Goal: Navigation & Orientation: Find specific page/section

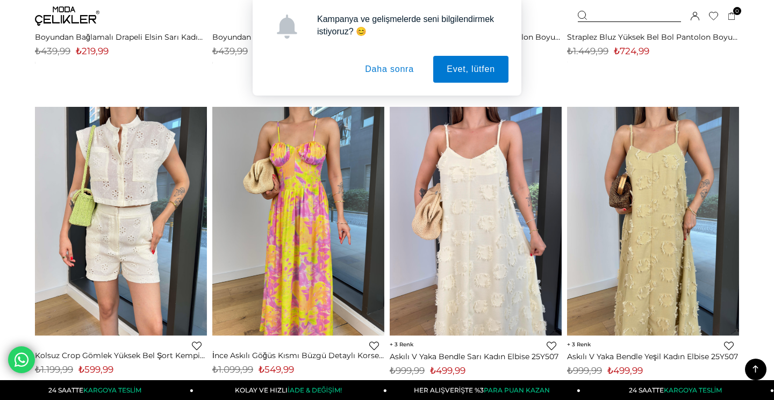
scroll to position [1319, 0]
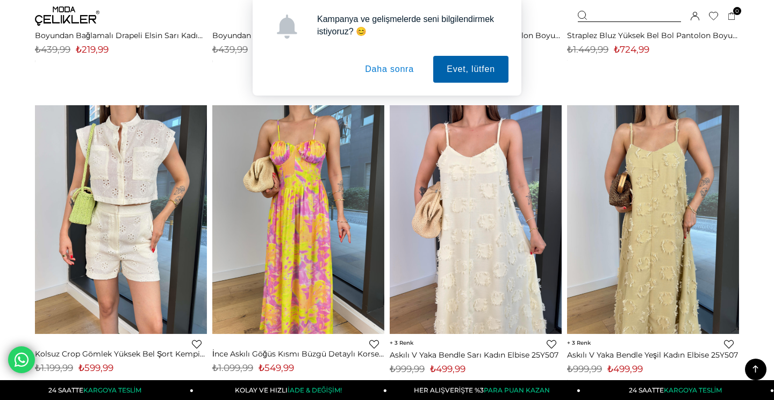
click at [449, 63] on button "Evet, lütfen" at bounding box center [470, 69] width 75 height 27
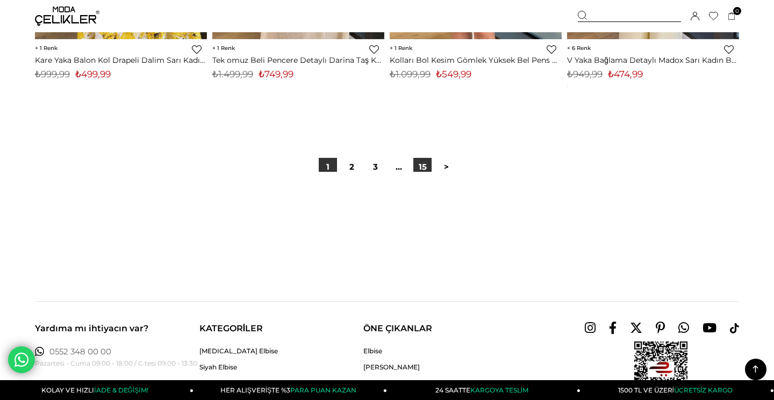
scroll to position [6397, 0]
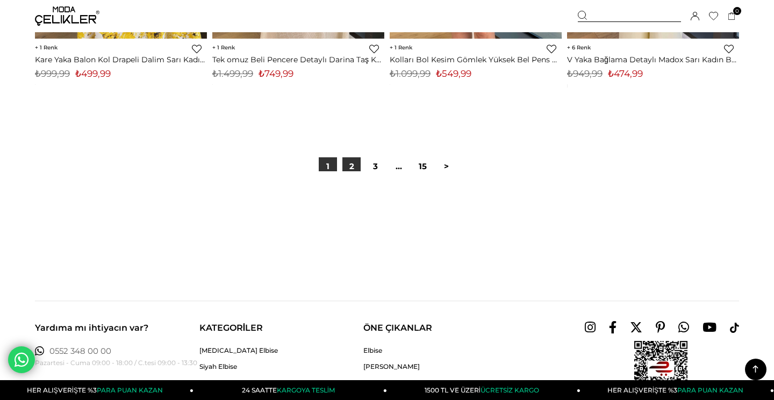
click at [350, 161] on link "2" at bounding box center [351, 166] width 18 height 18
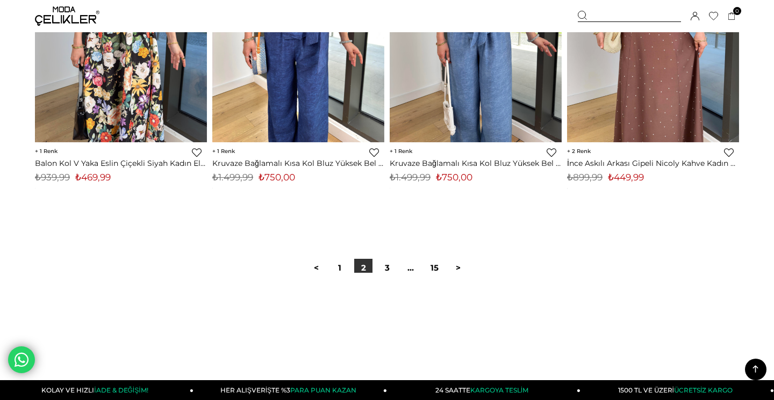
scroll to position [6318, 0]
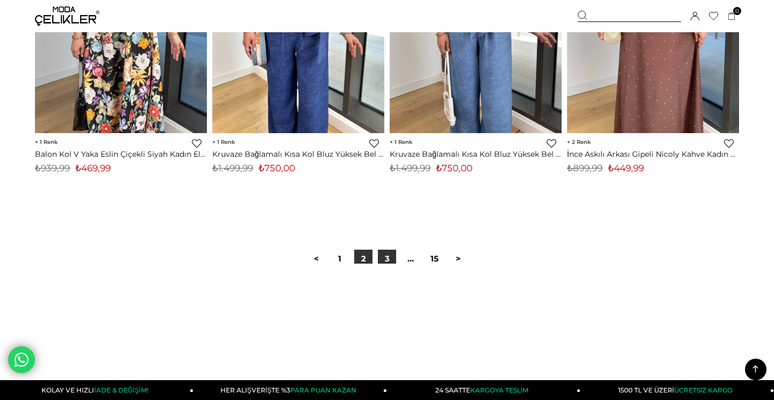
click at [389, 252] on link "3" at bounding box center [387, 259] width 18 height 18
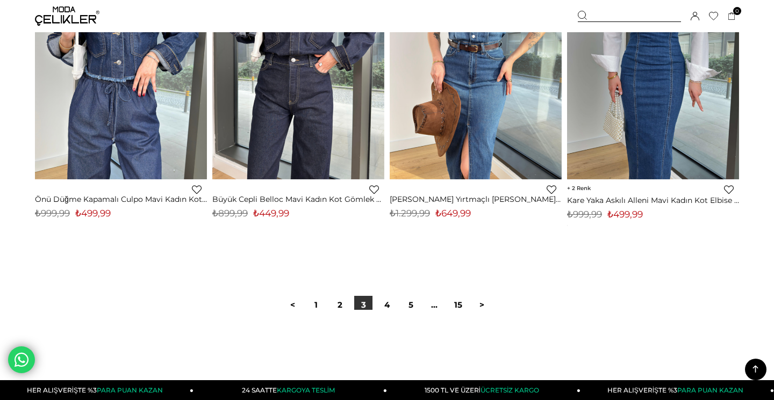
scroll to position [6265, 0]
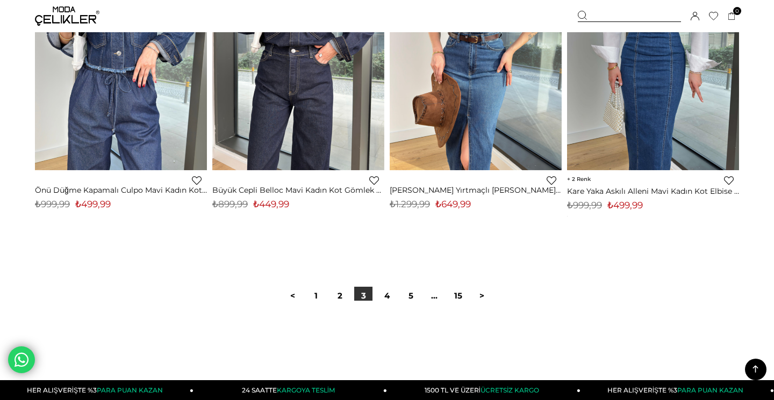
click at [389, 280] on div "< 1 2 3 4 5 ... 15 >" at bounding box center [387, 296] width 704 height 72
click at [389, 287] on link "4" at bounding box center [387, 296] width 18 height 18
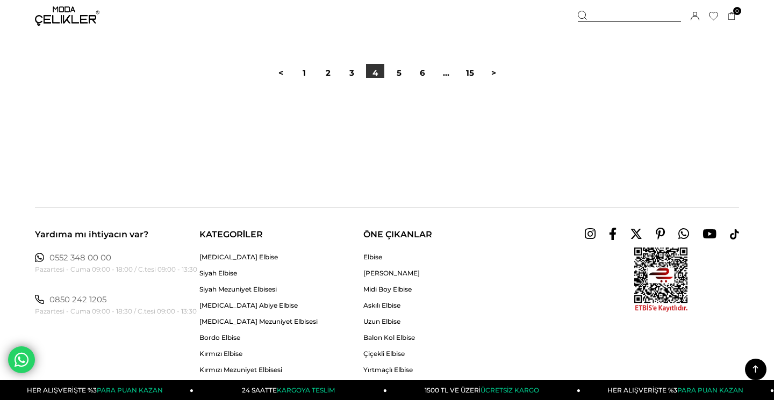
scroll to position [6515, 0]
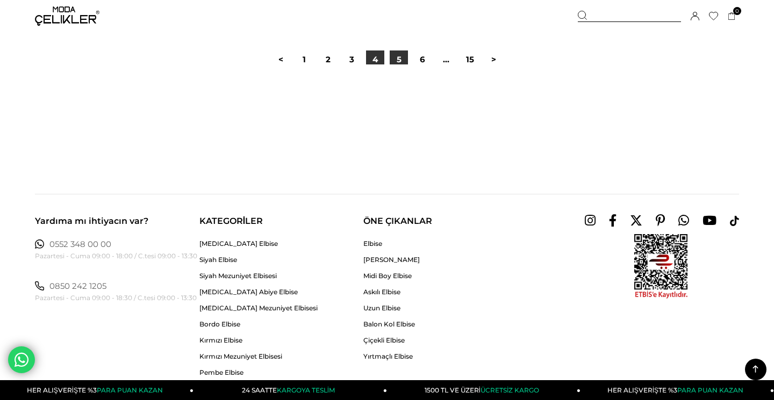
click at [400, 54] on link "5" at bounding box center [399, 60] width 18 height 18
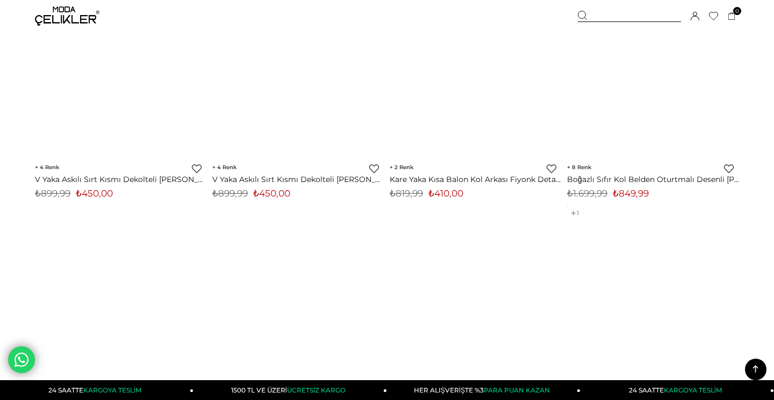
scroll to position [4768, 1]
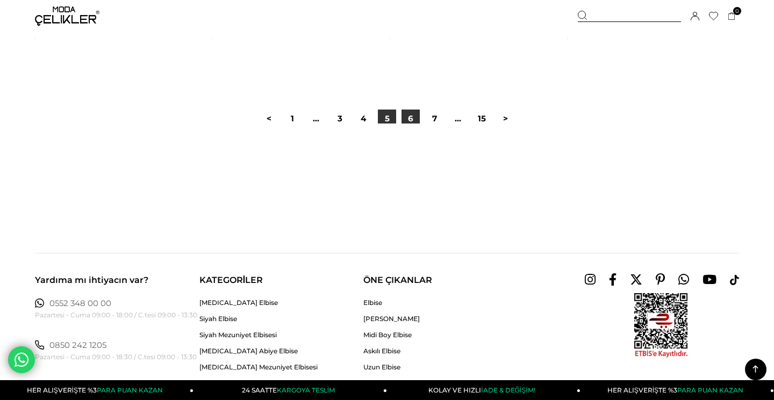
click at [413, 115] on link "6" at bounding box center [410, 119] width 18 height 18
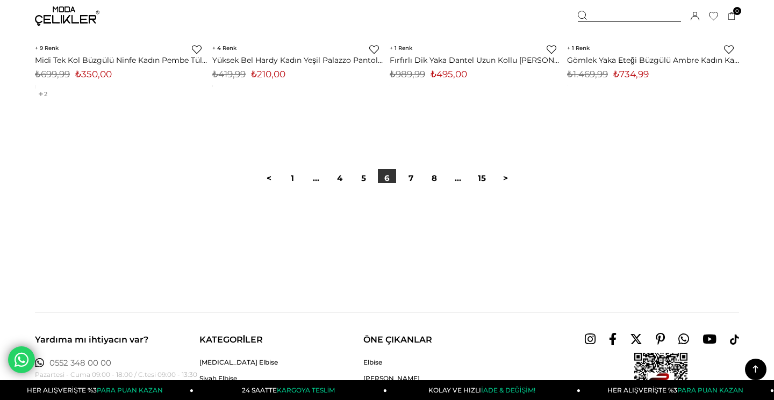
scroll to position [6455, 0]
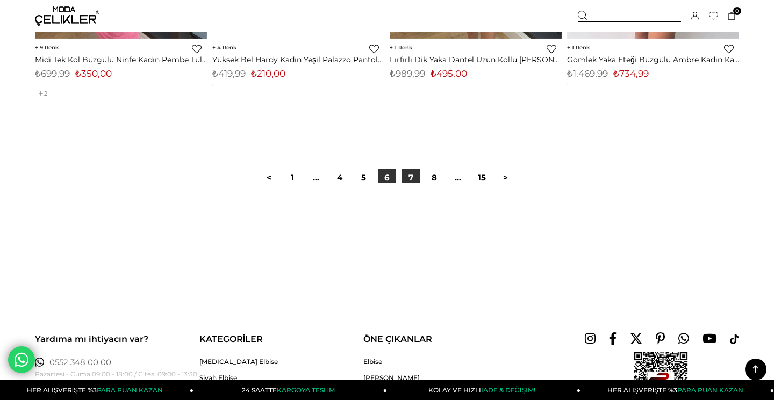
click at [410, 170] on link "7" at bounding box center [410, 178] width 18 height 18
